Goal: Transaction & Acquisition: Download file/media

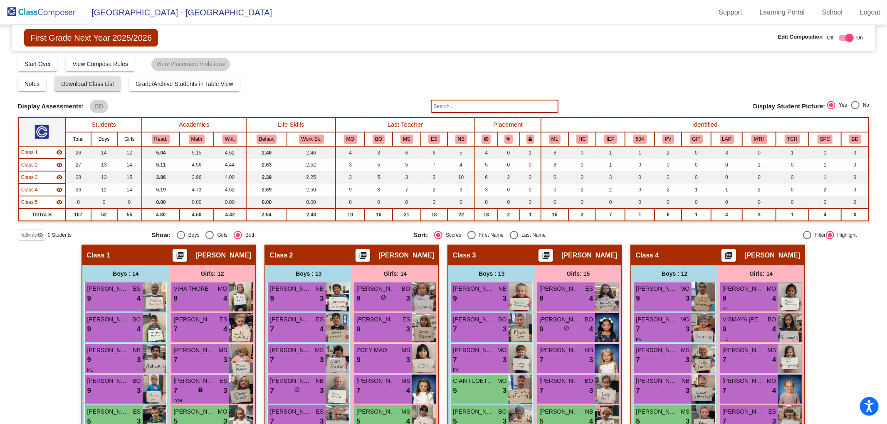
click at [52, 14] on img at bounding box center [41, 12] width 83 height 25
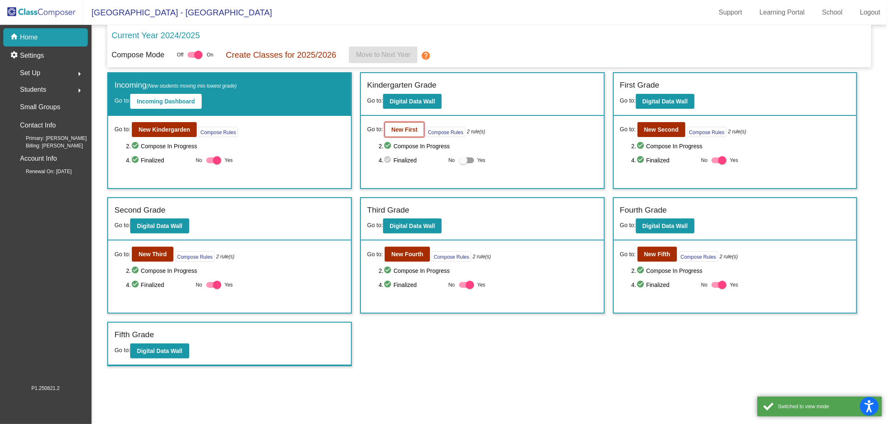
click at [400, 130] on b "New First" at bounding box center [404, 129] width 26 height 7
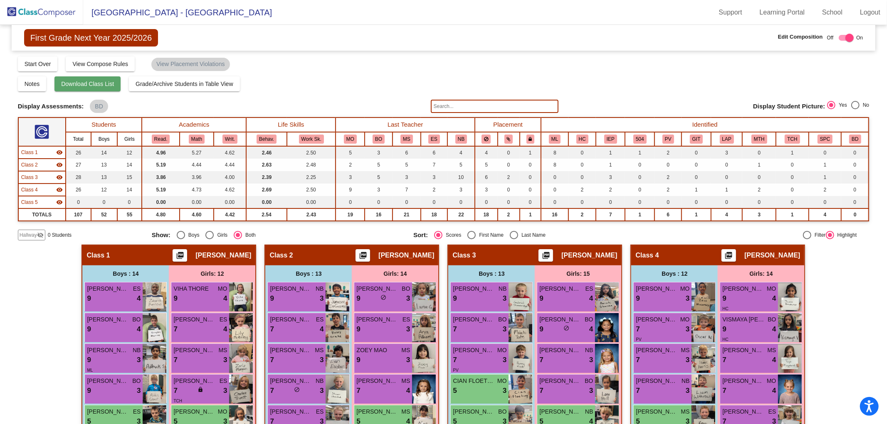
click at [99, 84] on span "Download Class List" at bounding box center [87, 84] width 53 height 7
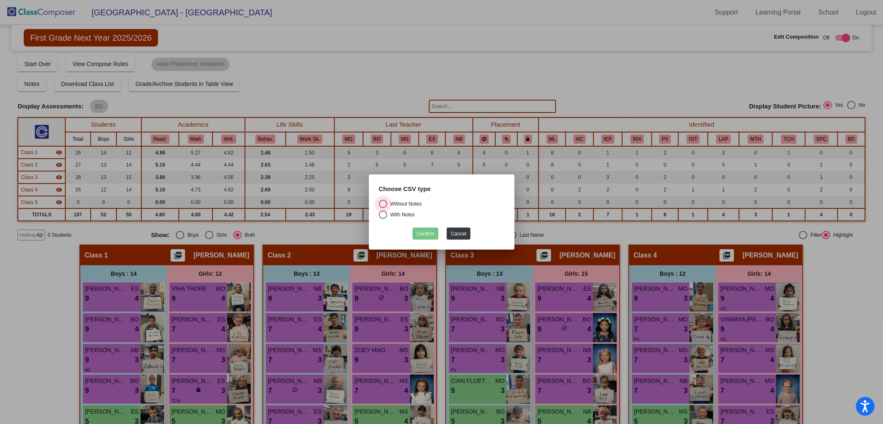
click at [384, 205] on div "Select an option" at bounding box center [383, 204] width 8 height 8
click at [383, 208] on input "Without Notes" at bounding box center [382, 208] width 0 height 0
radio input "true"
click at [417, 230] on button "Confirm" at bounding box center [425, 234] width 26 height 12
